Goal: Task Accomplishment & Management: Manage account settings

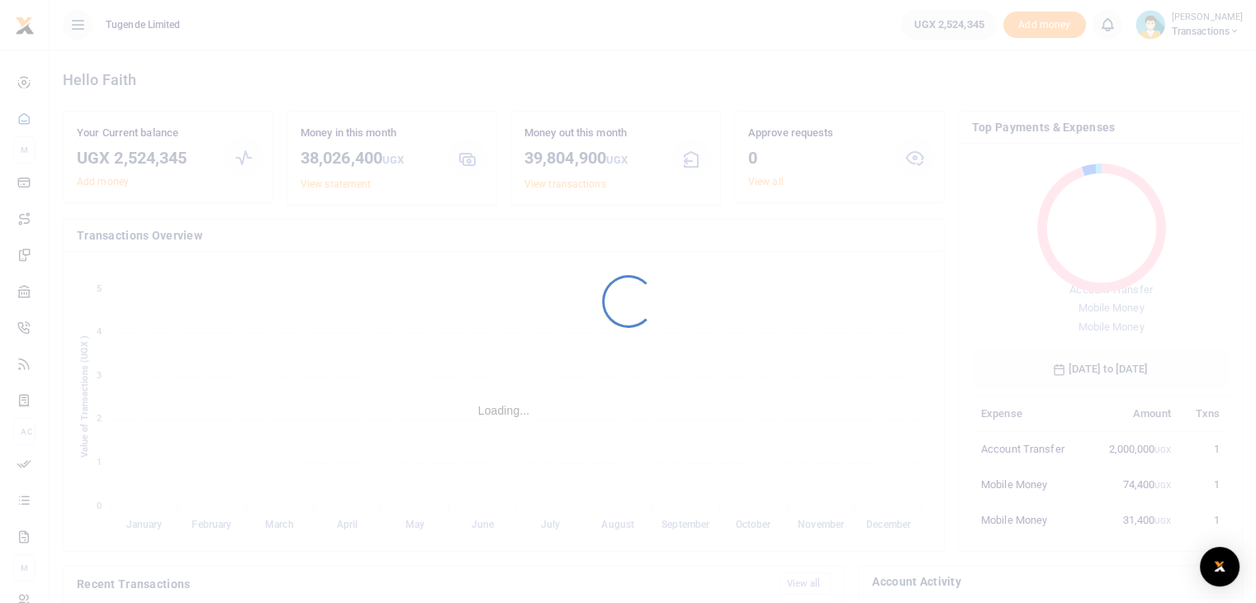
scroll to position [220, 244]
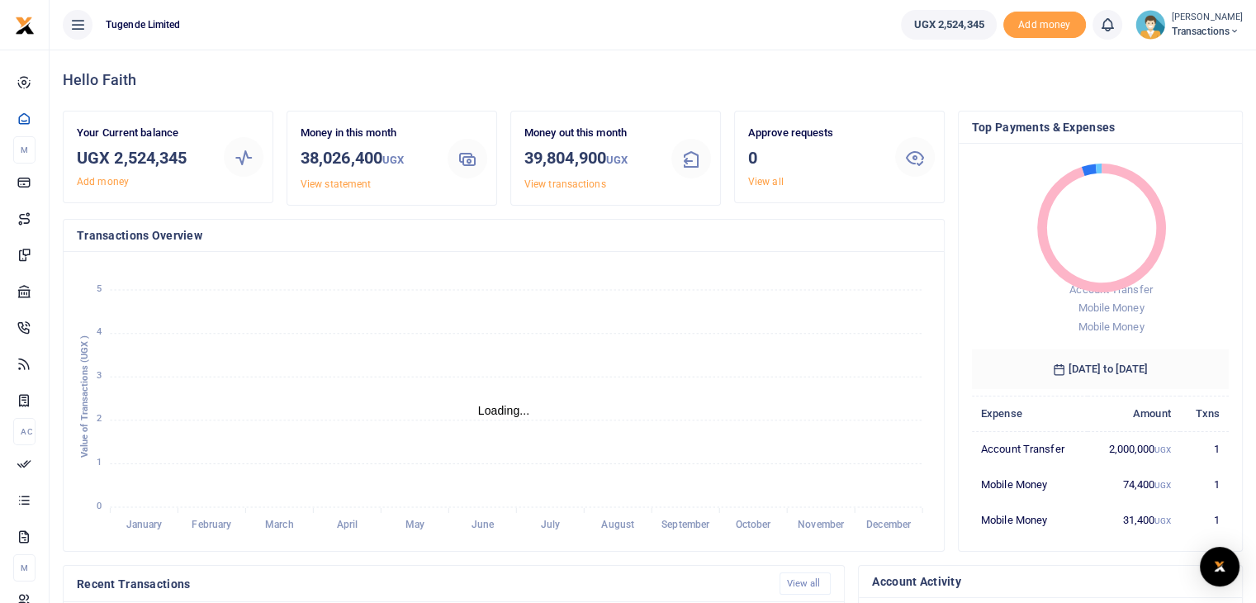
click at [1147, 10] on img at bounding box center [1150, 25] width 30 height 30
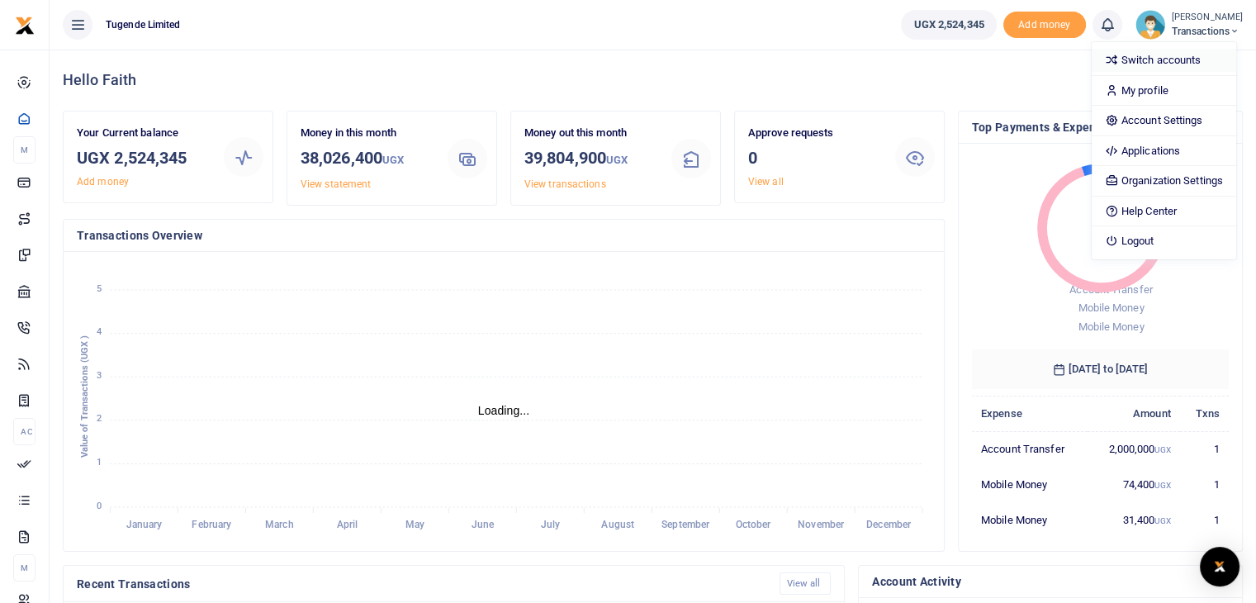
click at [1139, 54] on link "Switch accounts" at bounding box center [1163, 60] width 144 height 23
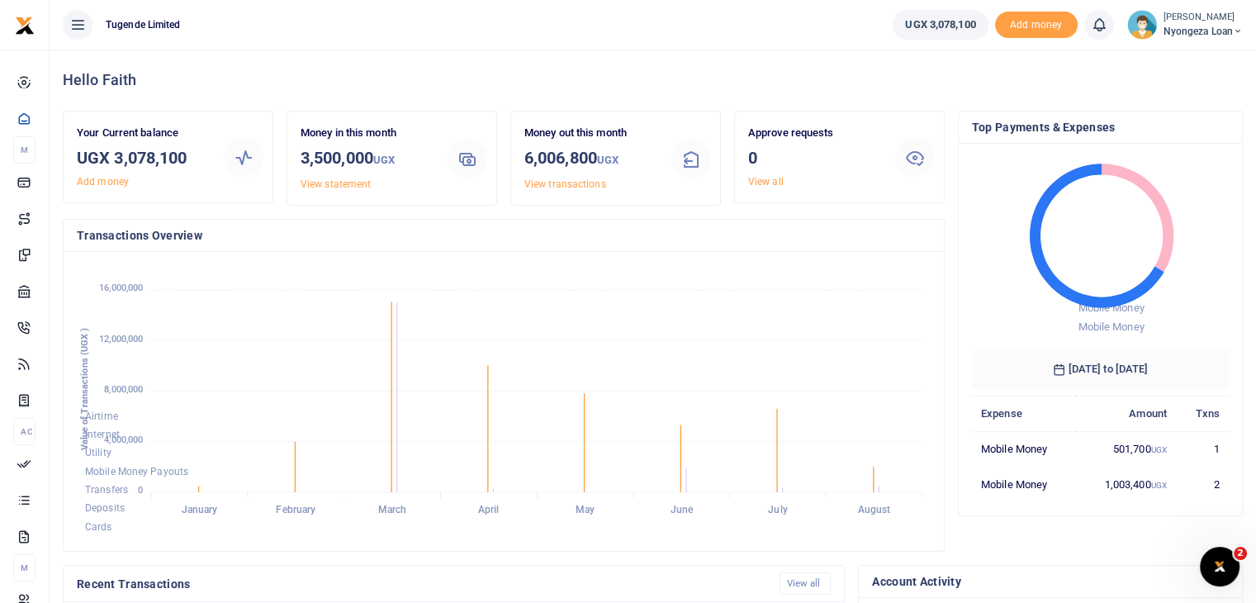
click at [1139, 23] on img at bounding box center [1142, 25] width 30 height 30
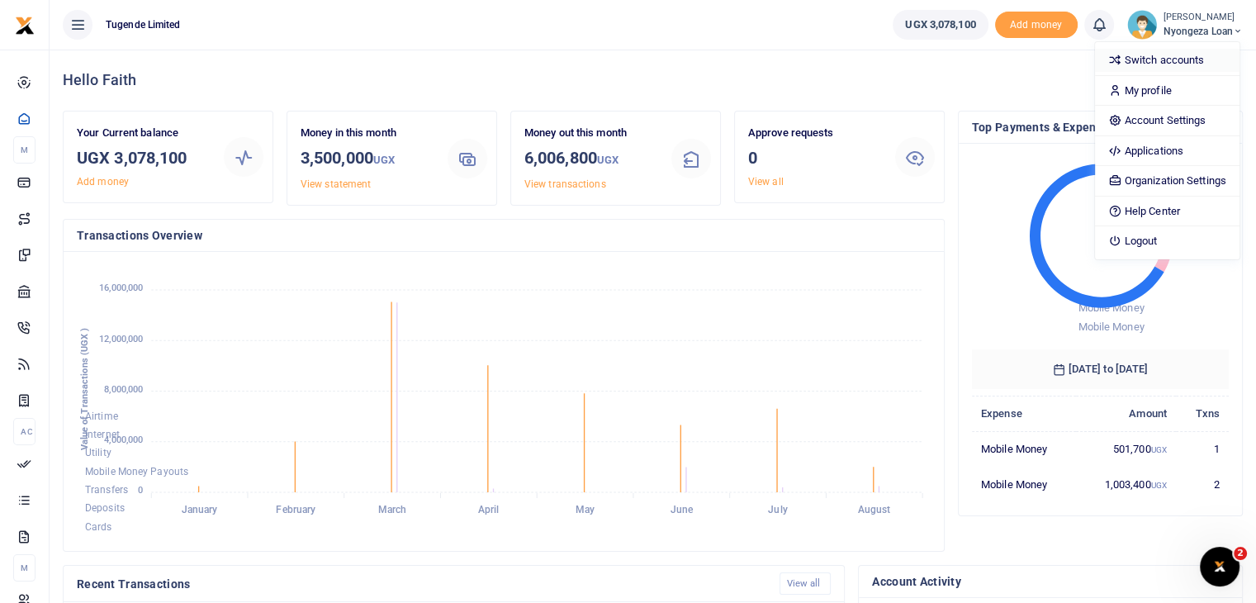
click at [1136, 59] on link "Switch accounts" at bounding box center [1167, 60] width 144 height 23
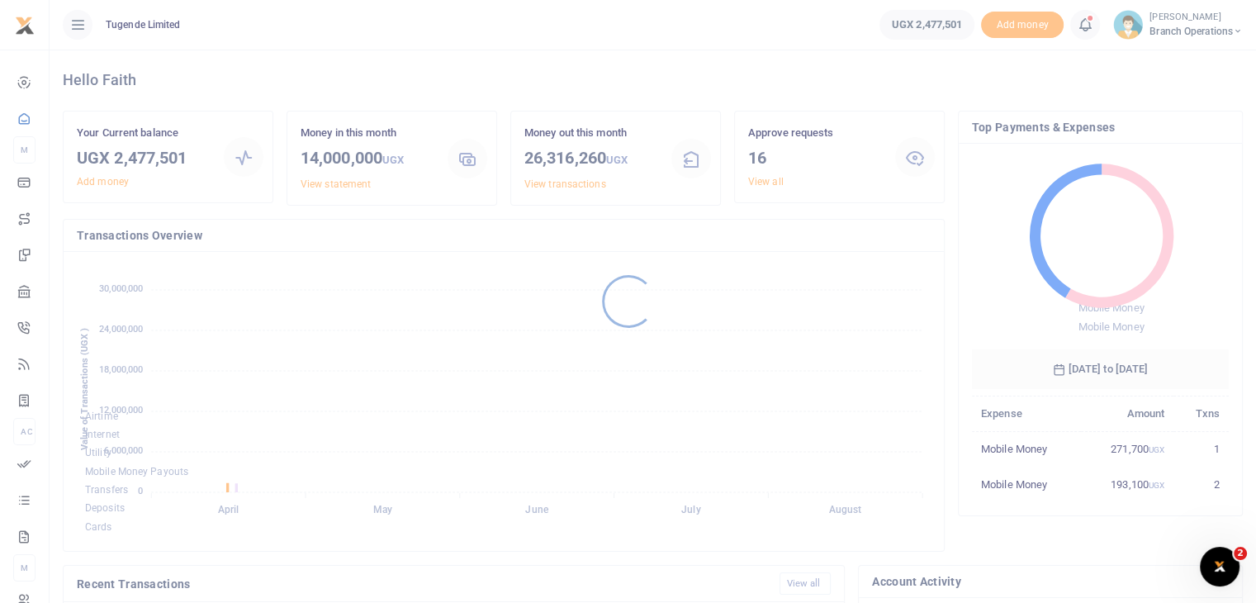
scroll to position [219, 244]
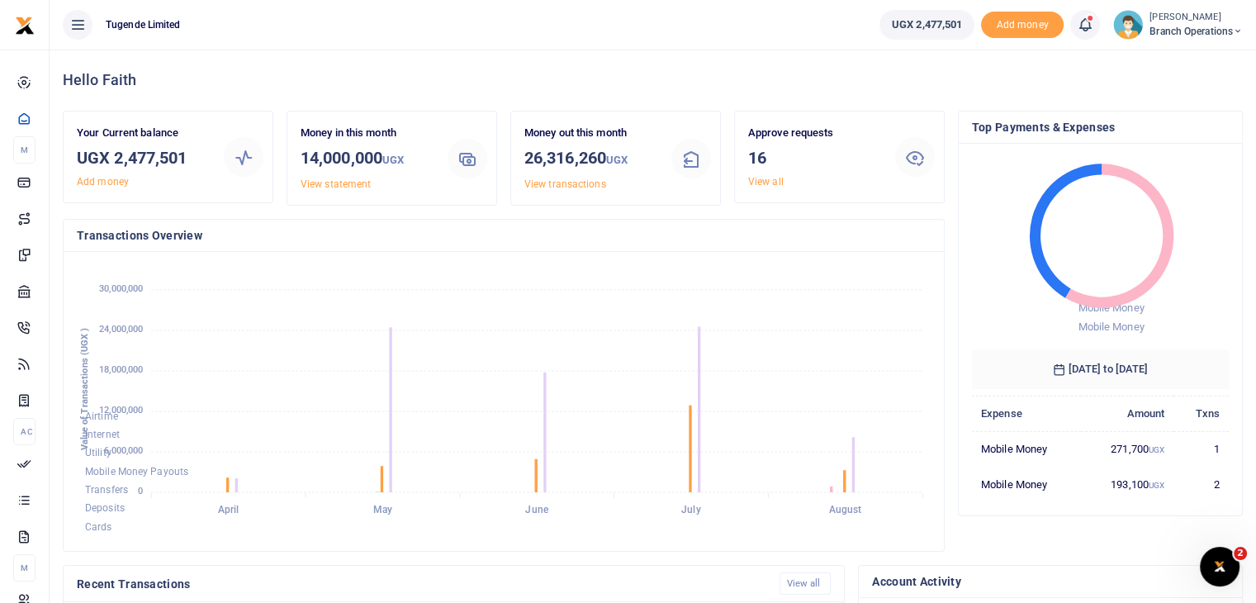
click at [1129, 32] on img at bounding box center [1128, 25] width 30 height 30
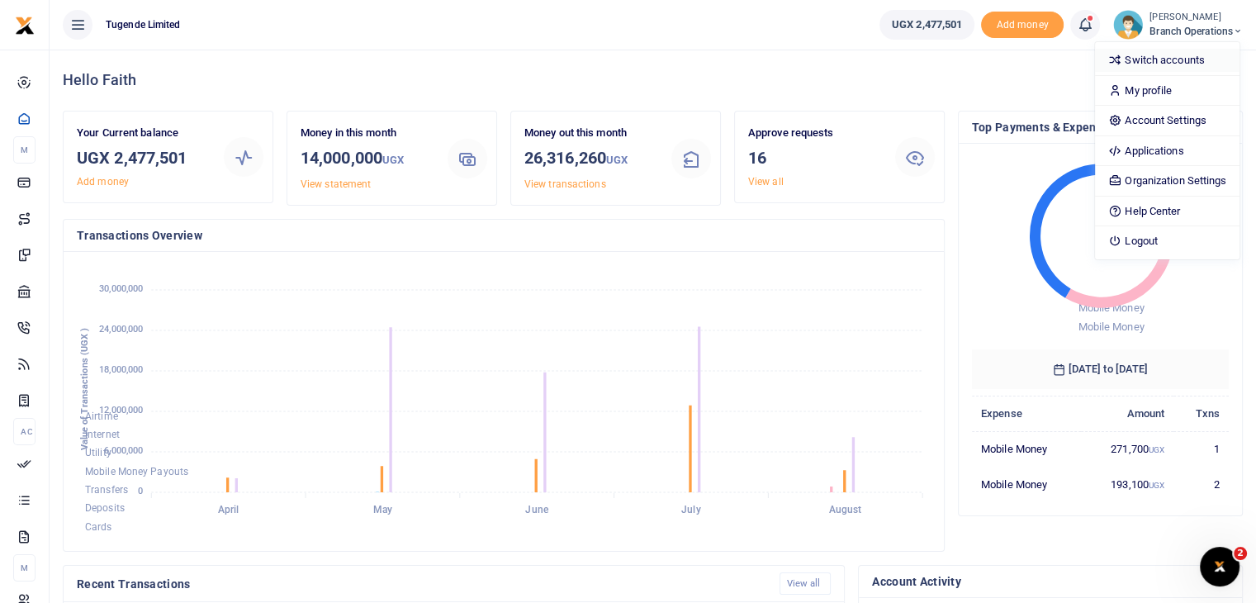
click at [1142, 65] on link "Switch accounts" at bounding box center [1167, 60] width 144 height 23
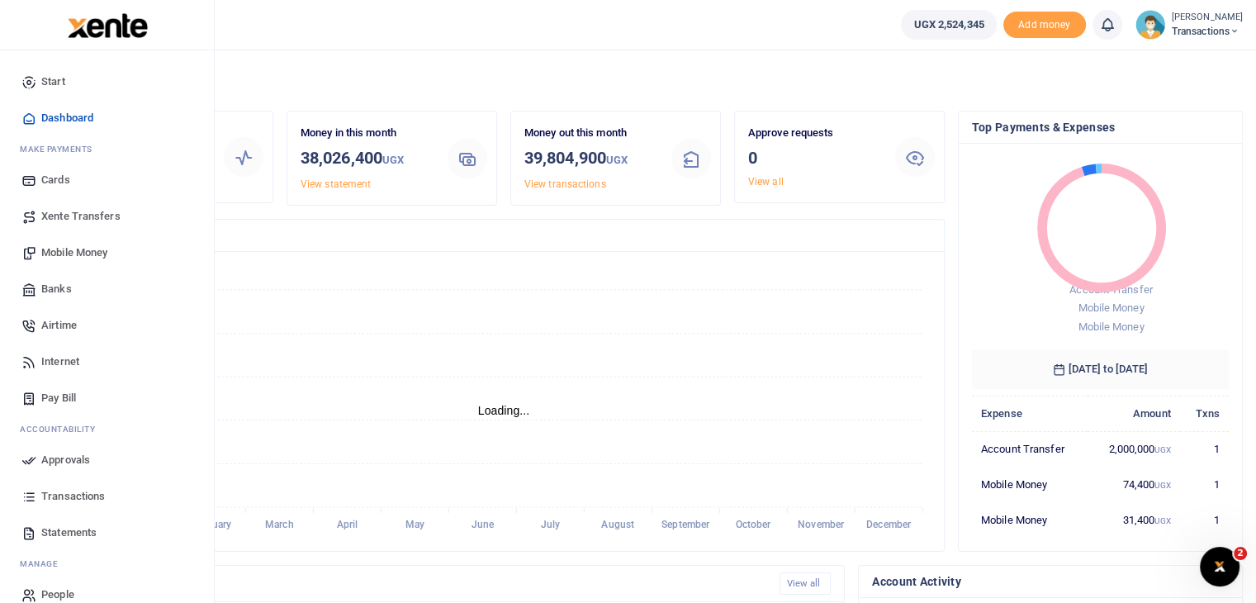
click at [56, 537] on span "Statements" at bounding box center [68, 532] width 55 height 17
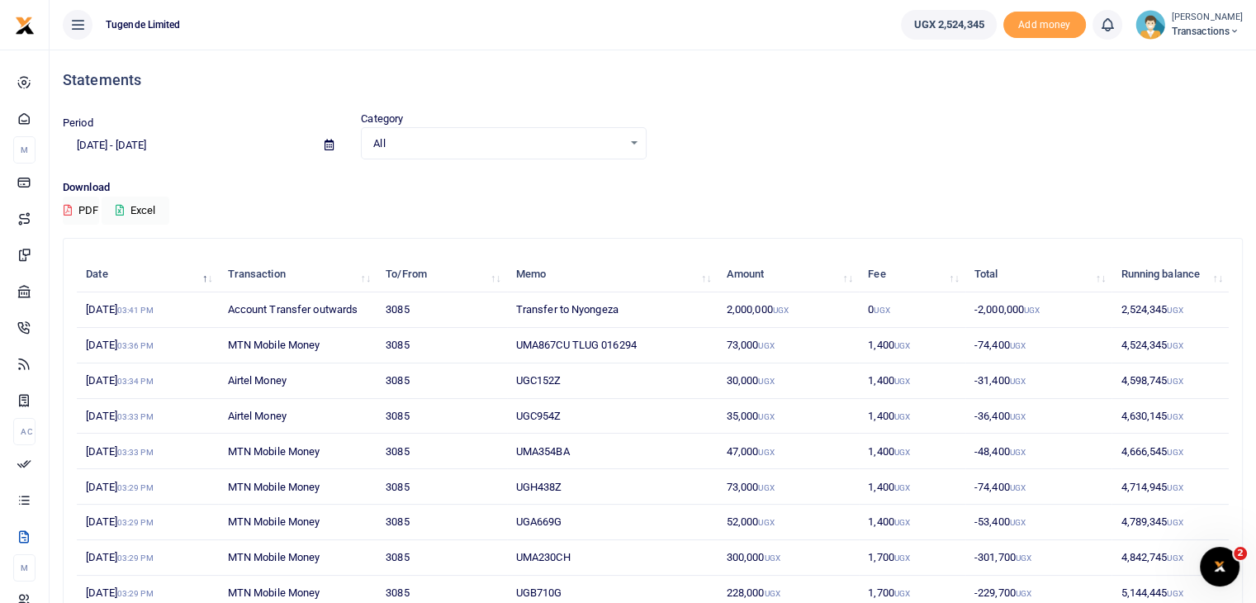
click at [217, 147] on input "[DATE] - [DATE]" at bounding box center [187, 145] width 248 height 28
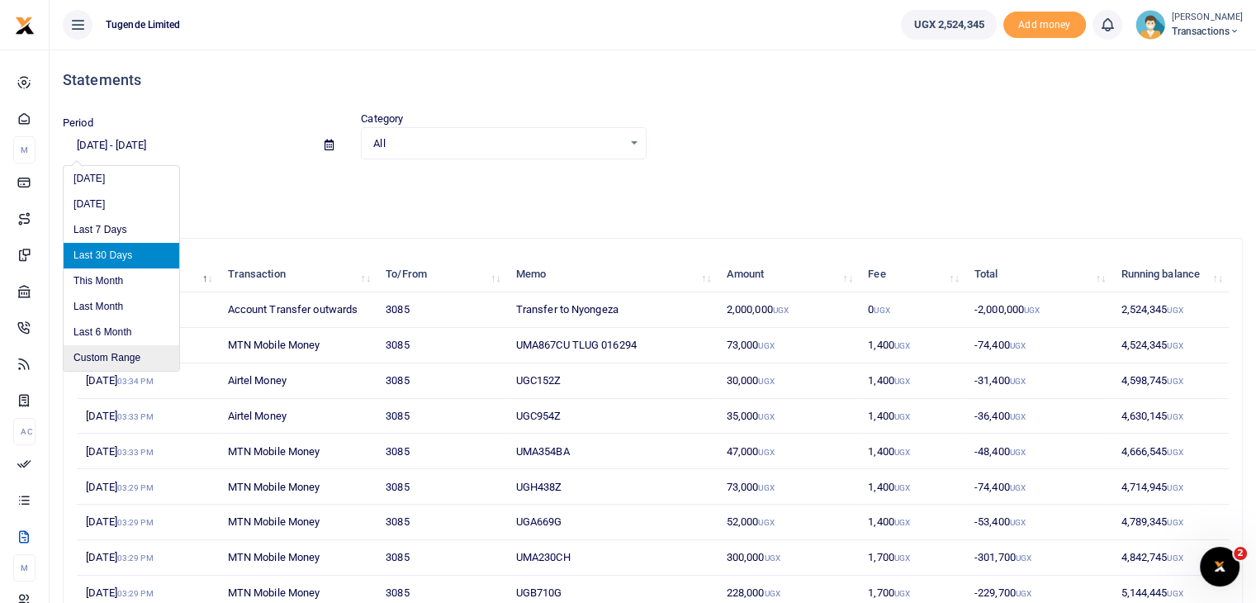
click at [119, 352] on li "Custom Range" at bounding box center [122, 358] width 116 height 26
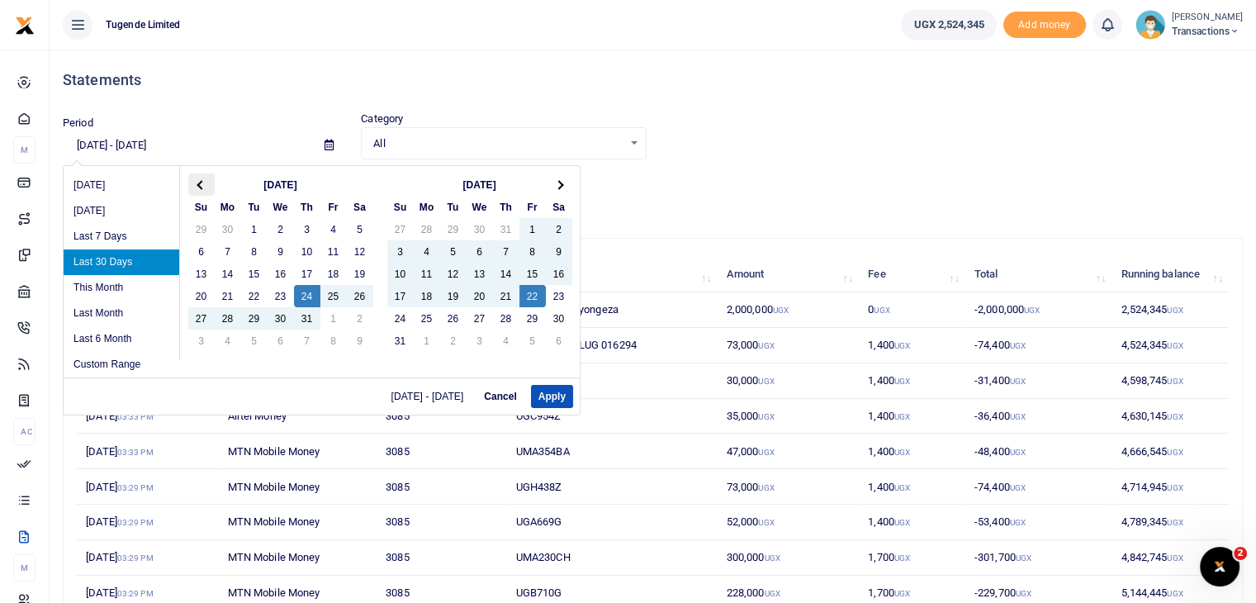
click at [207, 186] on th at bounding box center [201, 184] width 26 height 22
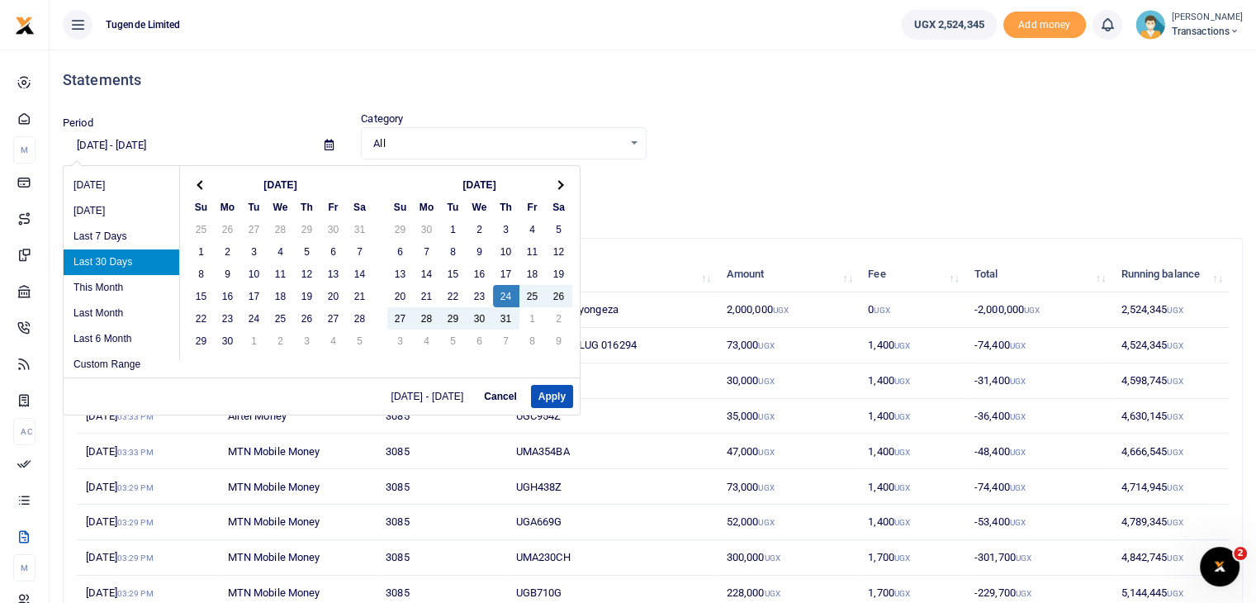
click at [207, 186] on th at bounding box center [201, 184] width 26 height 22
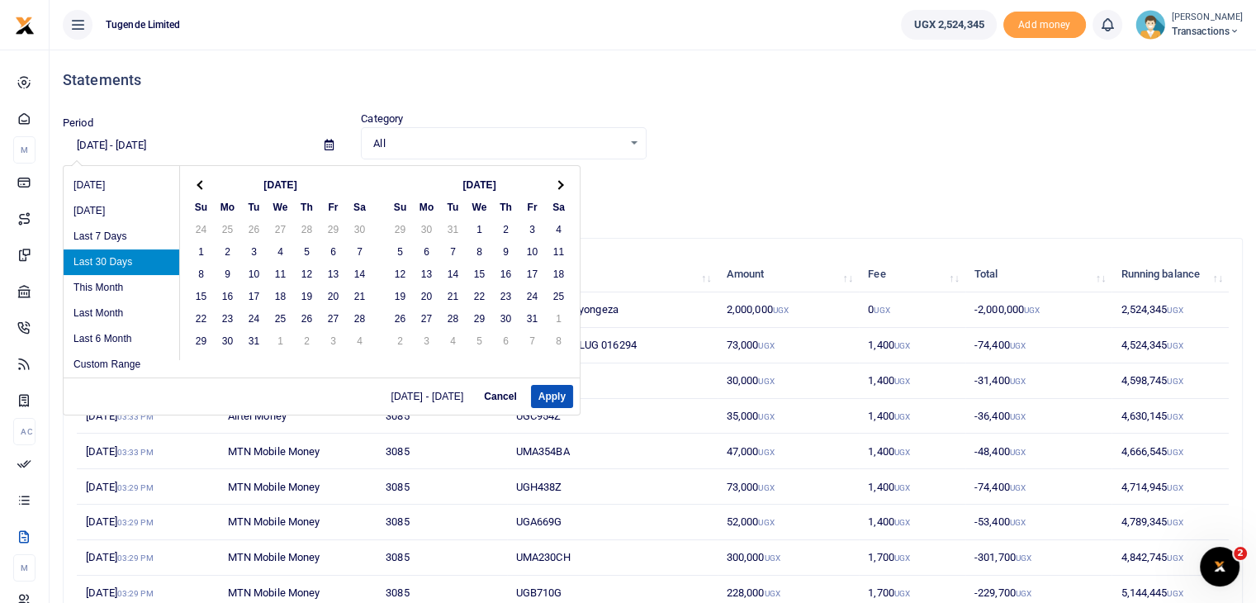
click at [207, 186] on th at bounding box center [201, 184] width 26 height 22
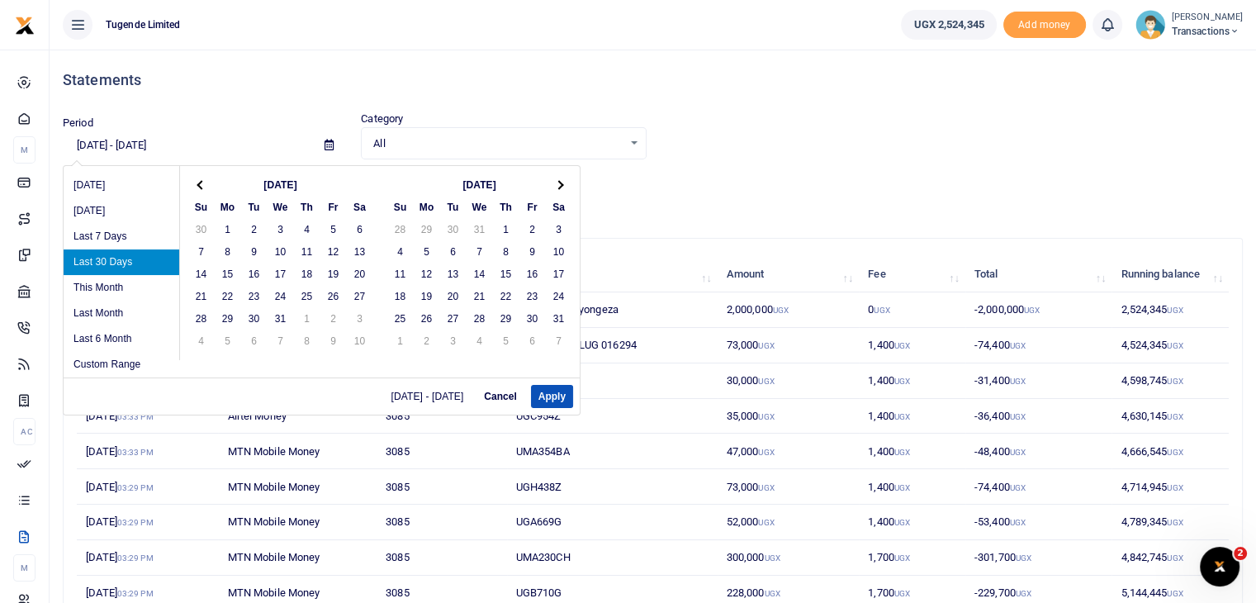
click at [207, 186] on th at bounding box center [201, 184] width 26 height 22
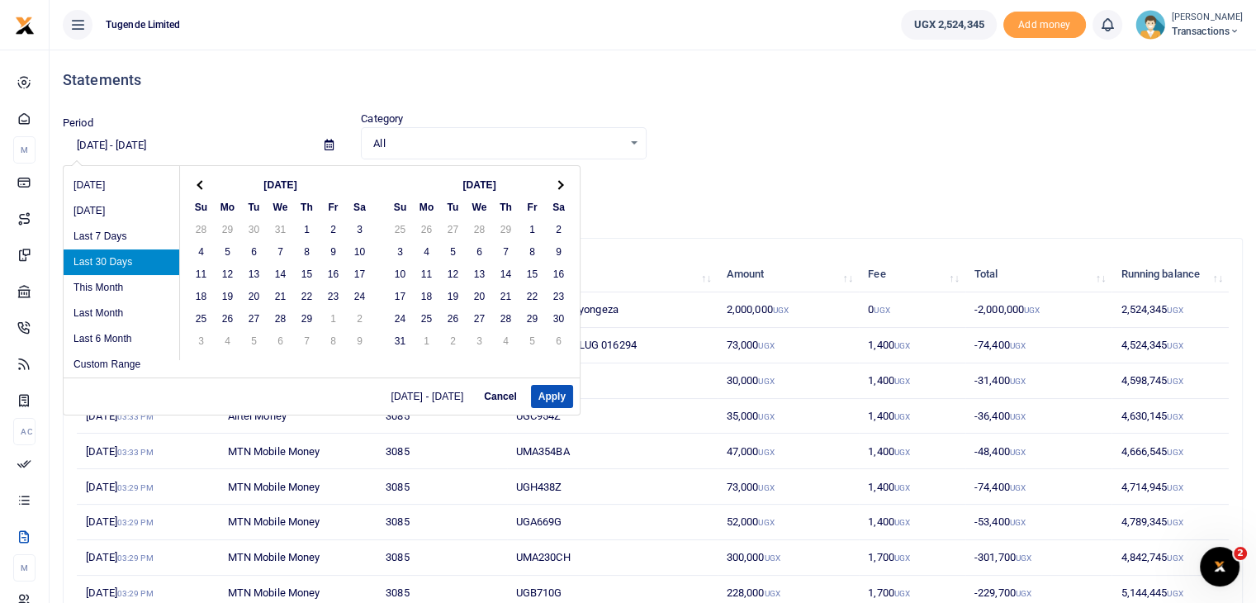
click at [207, 186] on th at bounding box center [201, 184] width 26 height 22
click at [561, 186] on th at bounding box center [559, 184] width 26 height 22
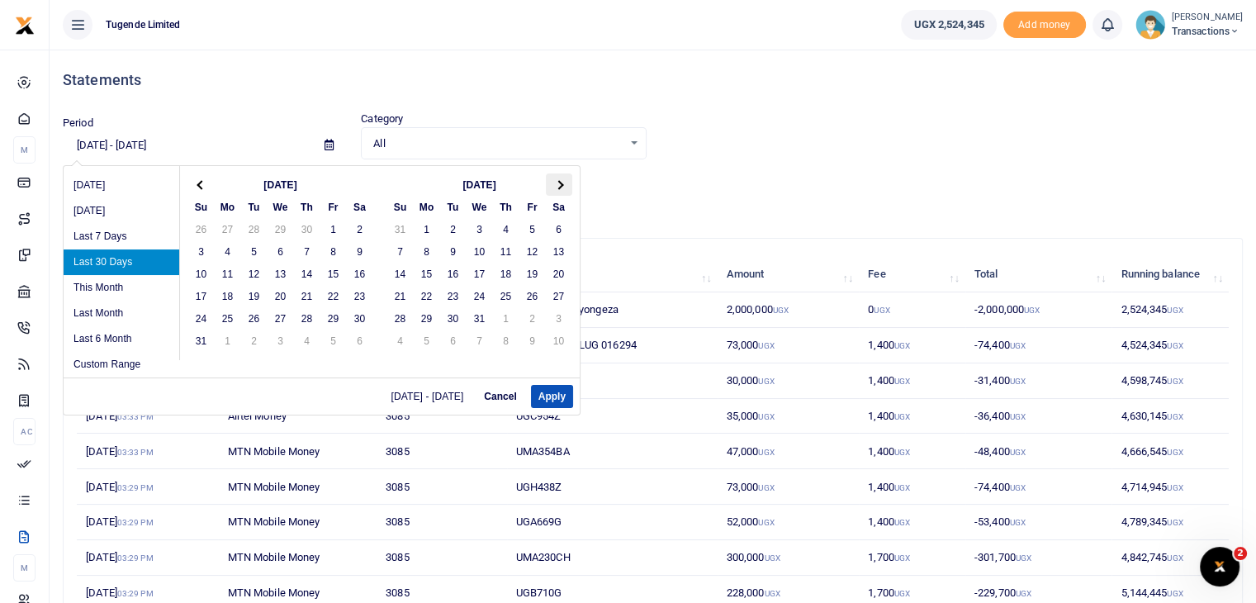
click at [559, 186] on span at bounding box center [558, 184] width 9 height 9
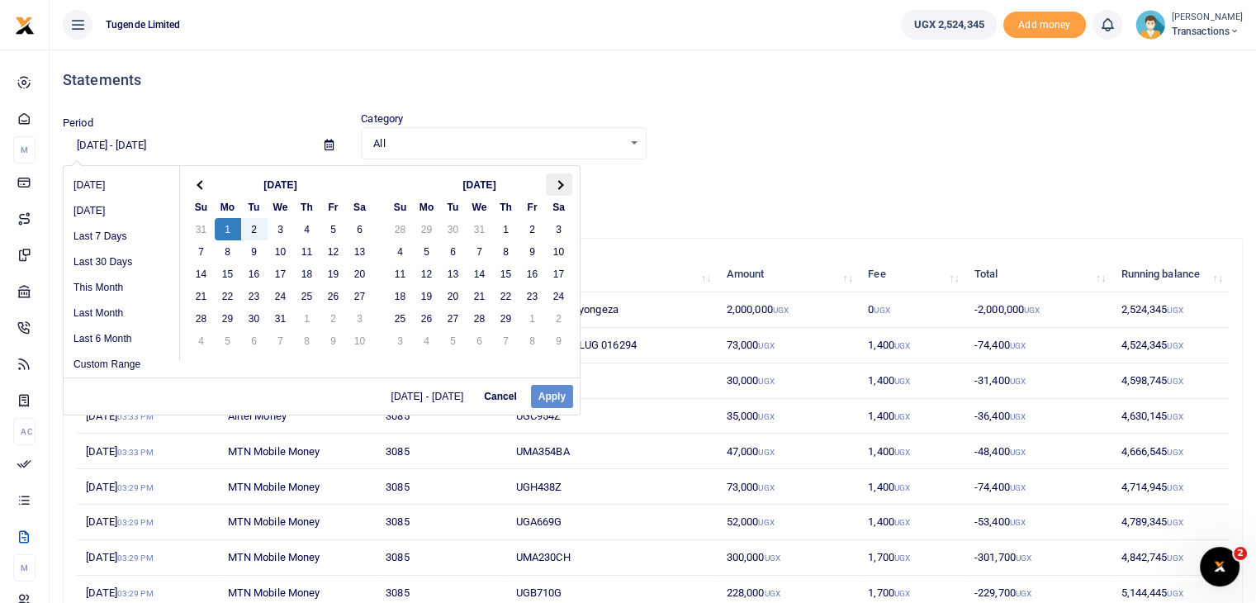
click at [557, 183] on span at bounding box center [558, 184] width 9 height 9
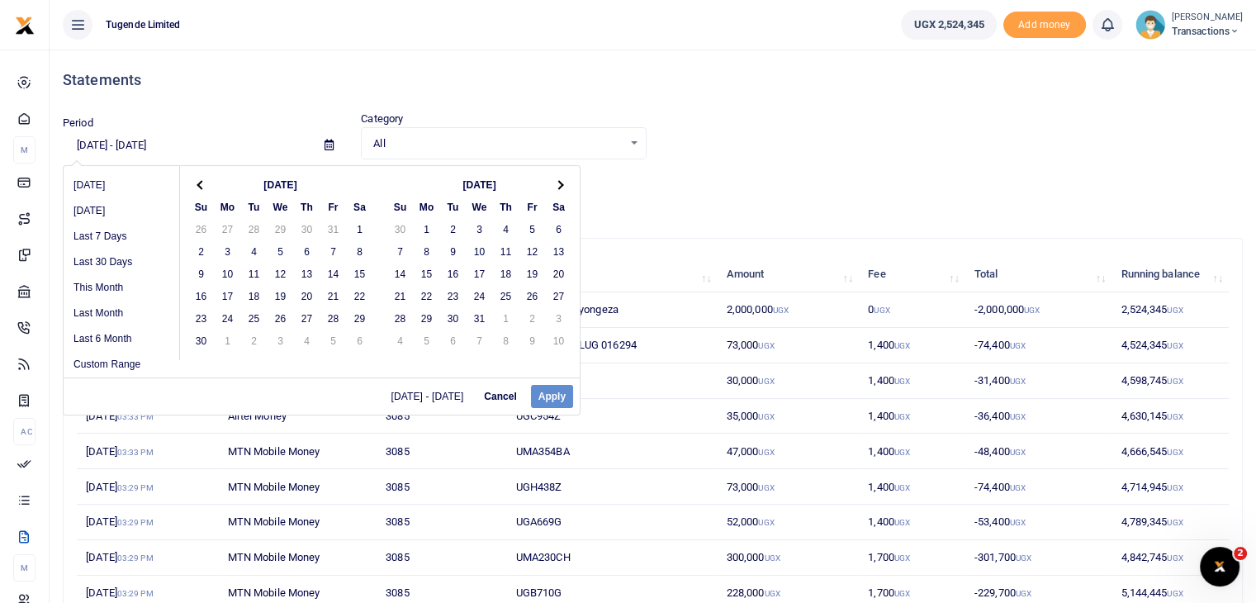
click at [557, 183] on span at bounding box center [558, 184] width 9 height 9
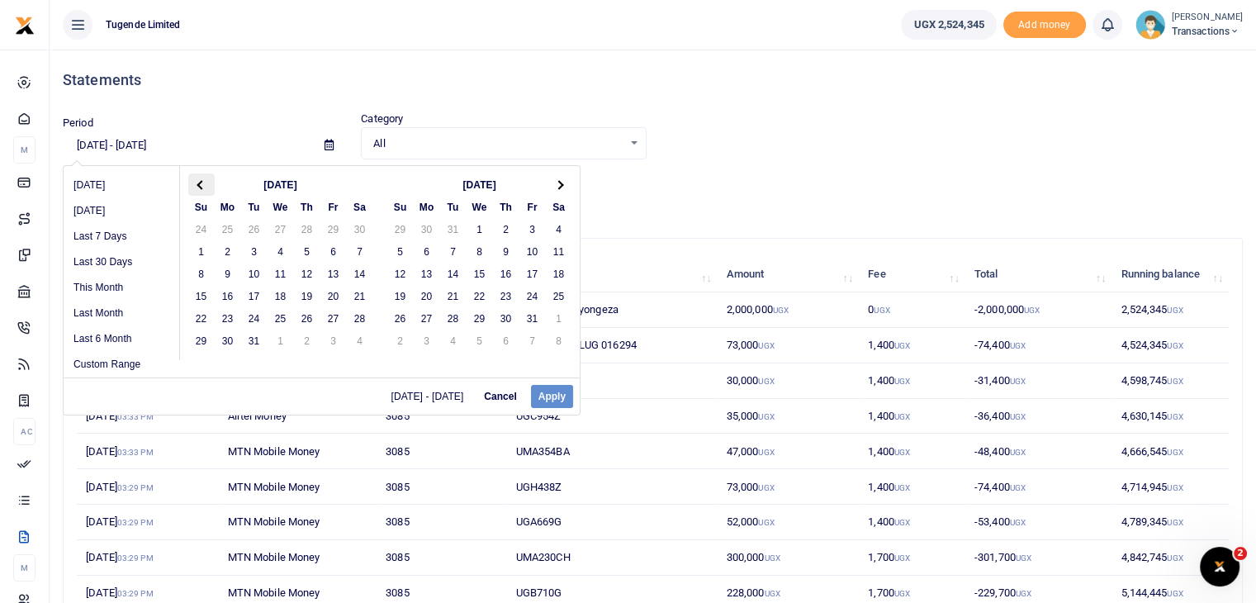
click at [188, 179] on th at bounding box center [201, 184] width 26 height 22
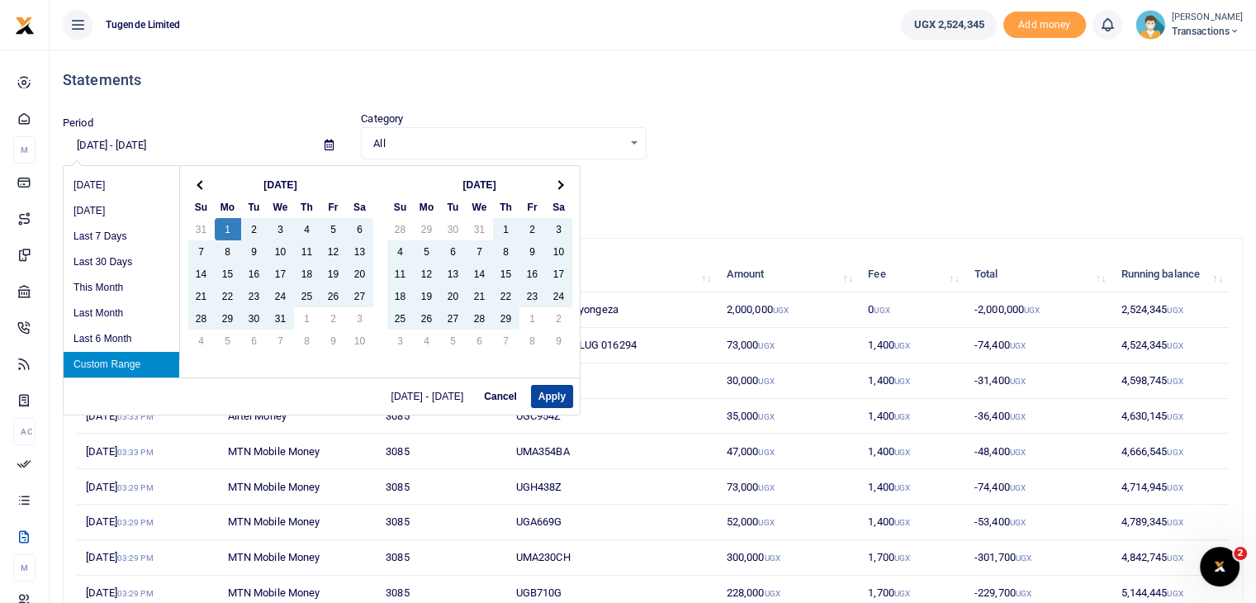
click at [551, 400] on button "Apply" at bounding box center [552, 396] width 42 height 23
type input "[DATE] - [DATE]"
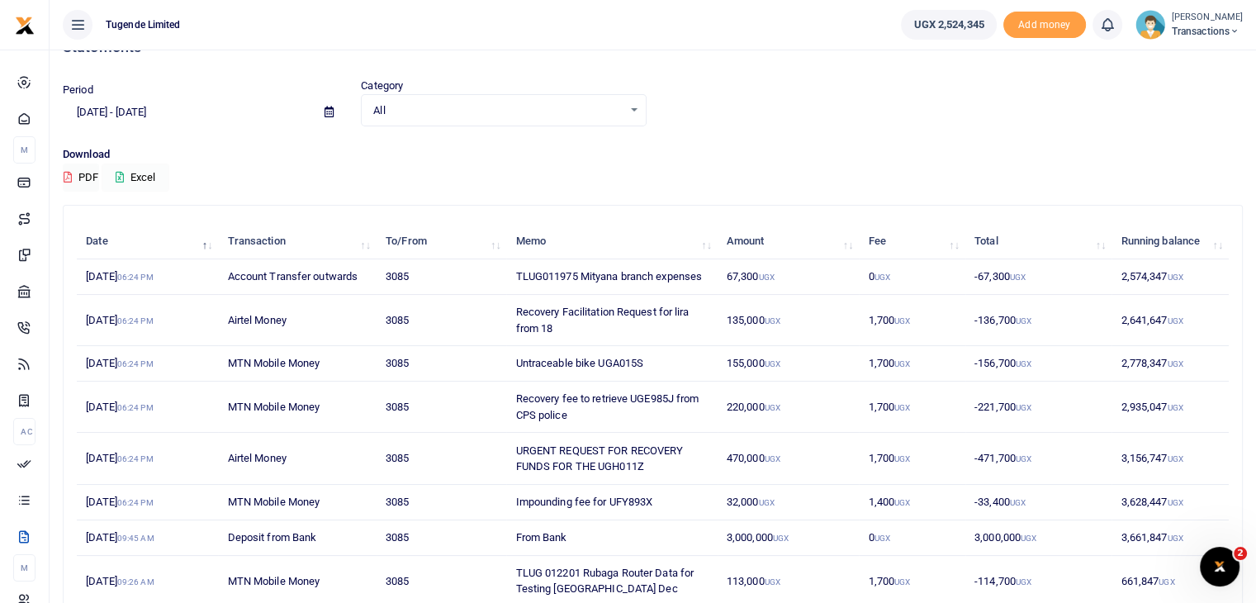
scroll to position [36, 0]
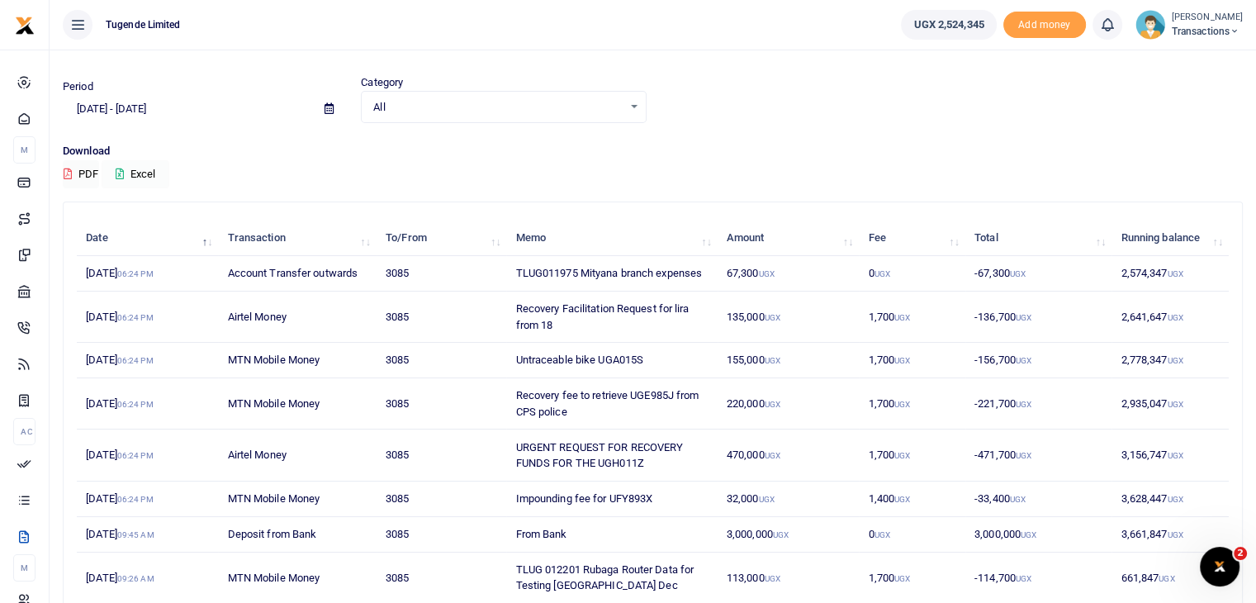
click at [144, 173] on button "Excel" at bounding box center [136, 174] width 68 height 28
